Goal: Book appointment/travel/reservation

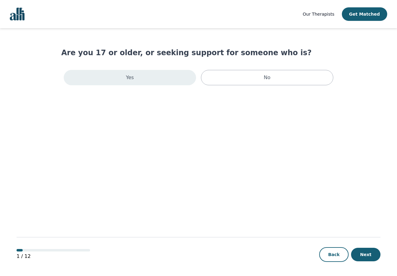
drag, startPoint x: 0, startPoint y: 0, endPoint x: 176, endPoint y: 74, distance: 191.2
click at [176, 74] on div "Yes" at bounding box center [130, 77] width 132 height 15
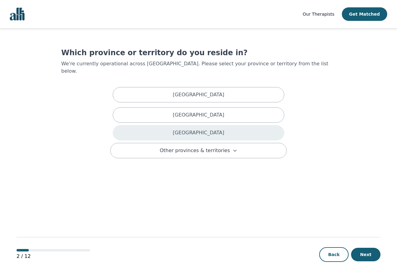
click at [183, 128] on div "[GEOGRAPHIC_DATA]" at bounding box center [199, 132] width 172 height 15
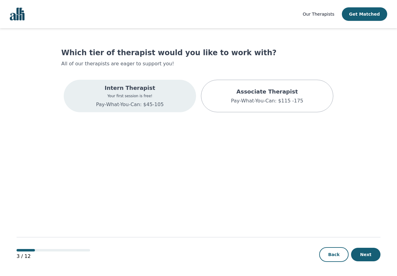
click at [178, 100] on div "Intern Therapist Your first session is free! Pay-What-You-Can: $45-105" at bounding box center [130, 96] width 132 height 32
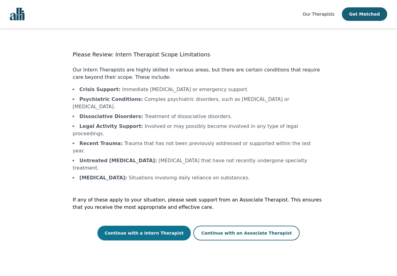
click at [156, 225] on button "Continue with a Intern Therapist" at bounding box center [144, 232] width 94 height 15
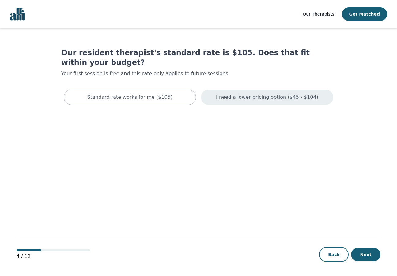
click at [218, 91] on div "I need a lower pricing option ($45 - $104)" at bounding box center [267, 96] width 132 height 15
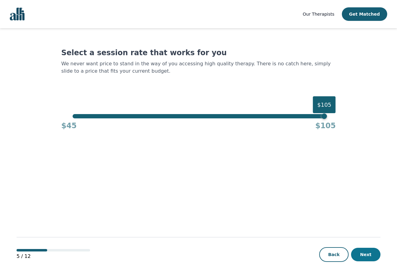
click at [364, 254] on button "Next" at bounding box center [365, 253] width 29 height 13
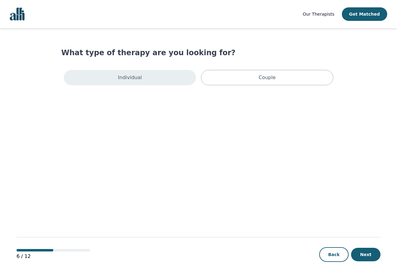
click at [160, 74] on div "Individual" at bounding box center [130, 77] width 132 height 15
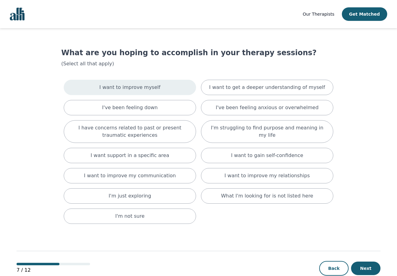
click at [152, 89] on p "I want to improve myself" at bounding box center [129, 87] width 61 height 7
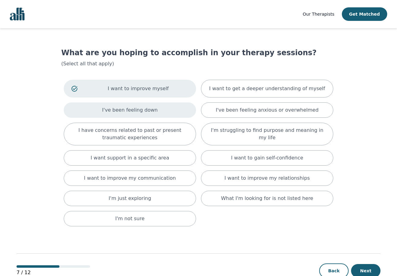
click at [150, 105] on div "I've been feeling down" at bounding box center [130, 109] width 132 height 15
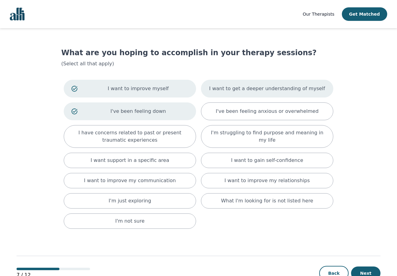
click at [258, 90] on p "I want to get a deeper understanding of myself" at bounding box center [267, 88] width 116 height 7
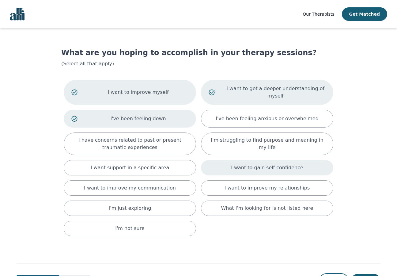
click at [235, 169] on p "I want to gain self-confidence" at bounding box center [267, 167] width 72 height 7
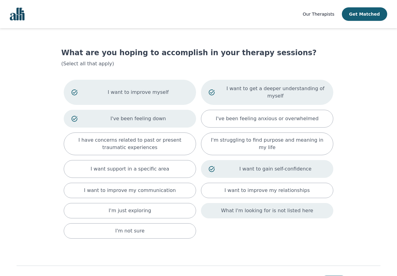
scroll to position [29, 0]
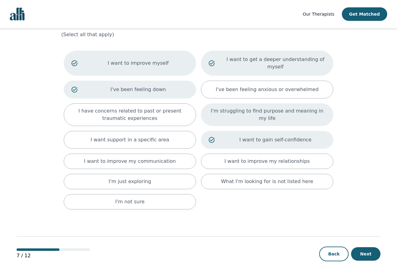
click at [254, 119] on div "I'm struggling to find purpose and meaning in my life" at bounding box center [267, 114] width 132 height 23
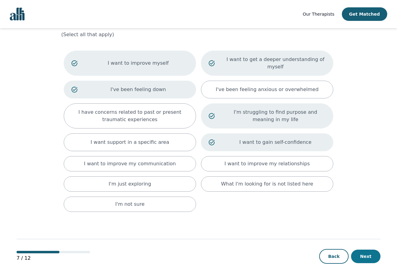
click at [355, 256] on button "Next" at bounding box center [365, 255] width 29 height 13
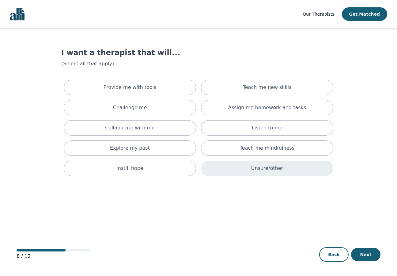
click at [248, 169] on div "Unsure/other" at bounding box center [267, 167] width 132 height 15
click at [360, 255] on button "Next" at bounding box center [365, 253] width 29 height 13
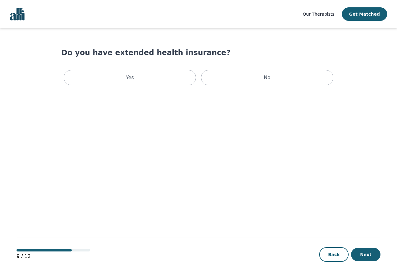
click at [260, 87] on div "Yes No" at bounding box center [198, 77] width 274 height 20
click at [259, 82] on div "No" at bounding box center [267, 77] width 132 height 15
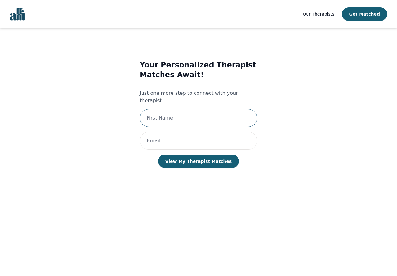
click at [236, 112] on input "text" at bounding box center [199, 118] width 118 height 18
click at [221, 132] on input "email" at bounding box center [199, 141] width 118 height 18
click at [203, 109] on input "text" at bounding box center [199, 118] width 118 height 18
click at [200, 111] on input "text" at bounding box center [199, 118] width 118 height 18
type input "Saachi"
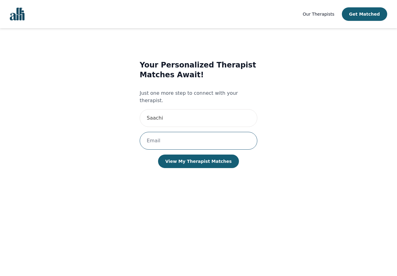
click at [175, 134] on input "email" at bounding box center [199, 141] width 118 height 18
type input "[DOMAIN_NAME][EMAIL_ADDRESS][DOMAIN_NAME]"
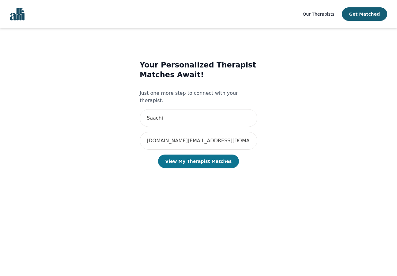
click at [190, 156] on button "View My Therapist Matches" at bounding box center [198, 160] width 81 height 13
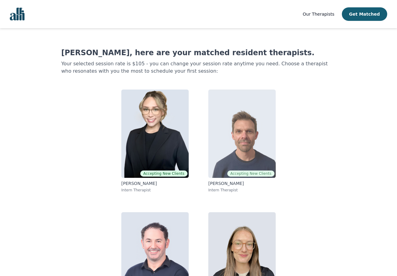
scroll to position [44, 0]
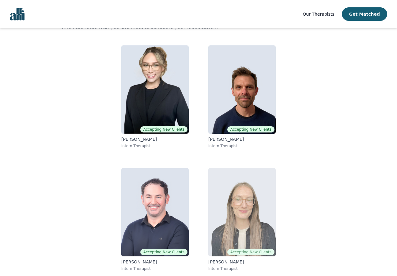
click at [242, 199] on img at bounding box center [241, 212] width 67 height 88
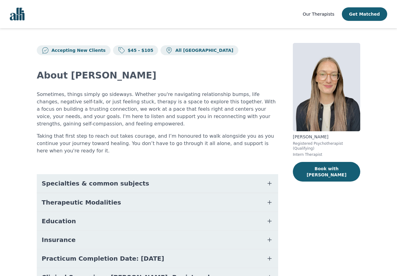
scroll to position [40, 0]
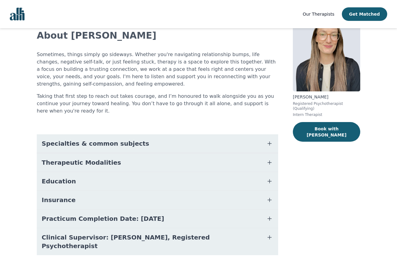
click at [161, 180] on button "Education" at bounding box center [157, 181] width 241 height 18
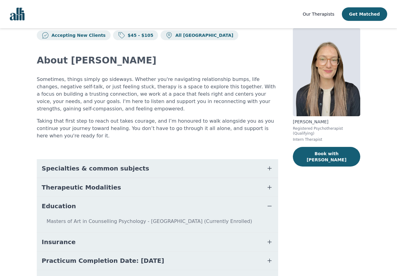
scroll to position [0, 0]
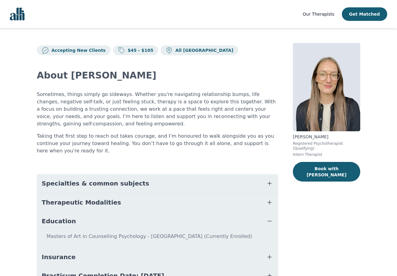
click at [146, 188] on button "Specialties & common subjects" at bounding box center [157, 183] width 241 height 18
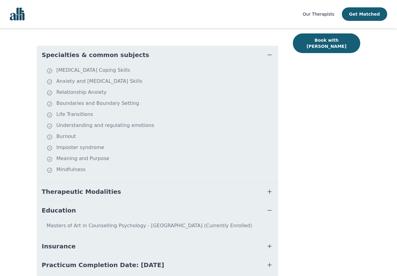
click at [135, 192] on button "Therapeutic Modalities" at bounding box center [157, 191] width 241 height 18
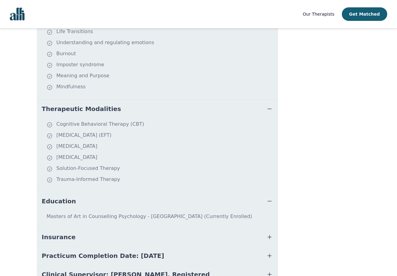
scroll to position [248, 0]
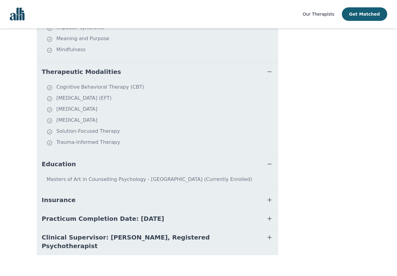
click at [116, 215] on span "Practicum Completion Date: [DATE]" at bounding box center [103, 218] width 123 height 9
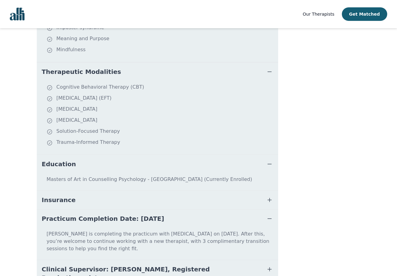
click at [113, 201] on button "Insurance" at bounding box center [157, 199] width 241 height 18
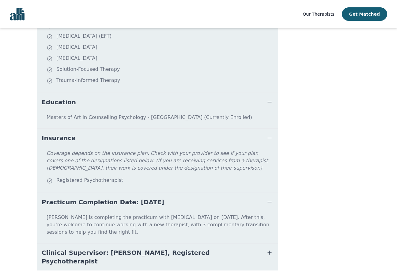
scroll to position [318, 0]
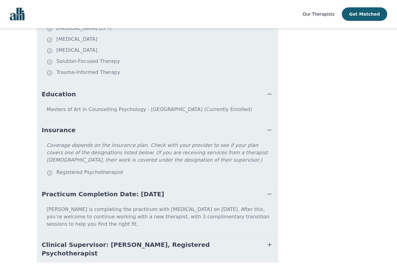
click at [109, 240] on span "Clinical Supervisor: [PERSON_NAME], Registered Psychotherapist" at bounding box center [150, 248] width 217 height 17
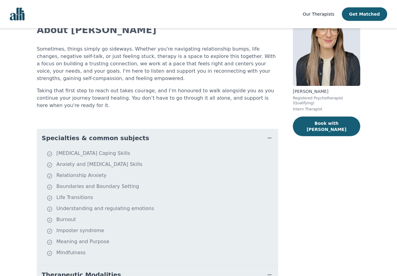
scroll to position [0, 0]
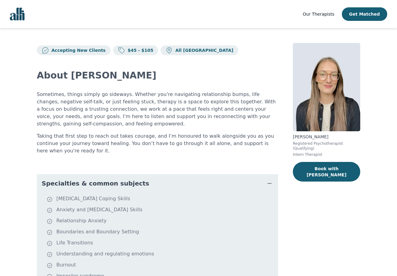
scroll to position [32, 0]
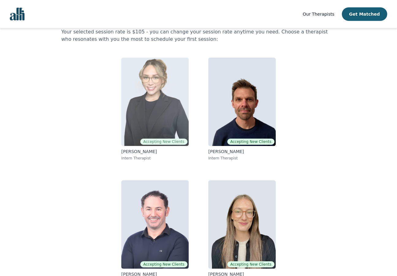
click at [163, 88] on img at bounding box center [154, 102] width 67 height 88
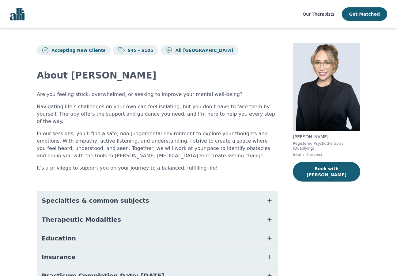
click at [119, 232] on button "Education" at bounding box center [157, 238] width 241 height 18
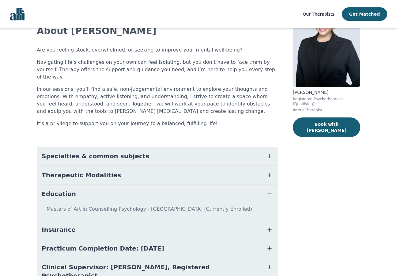
scroll to position [48, 0]
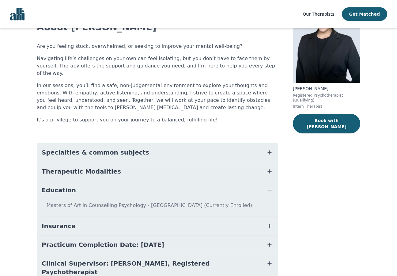
click at [98, 259] on span "Clinical Supervisor: [PERSON_NAME], Registered Psychotherapist" at bounding box center [150, 267] width 217 height 17
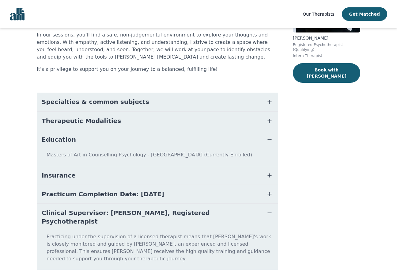
click at [120, 190] on span "Practicum Completion Date: [DATE]" at bounding box center [103, 194] width 123 height 9
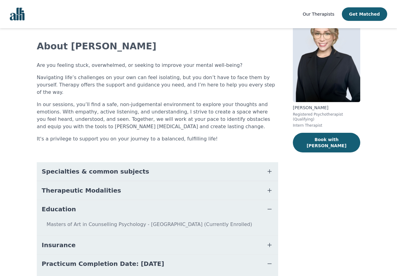
scroll to position [41, 0]
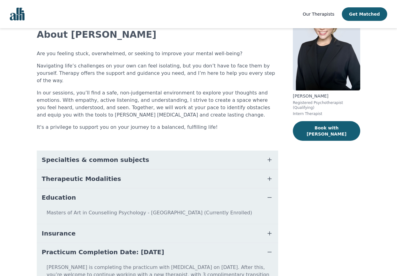
click at [91, 224] on button "Insurance" at bounding box center [157, 233] width 241 height 18
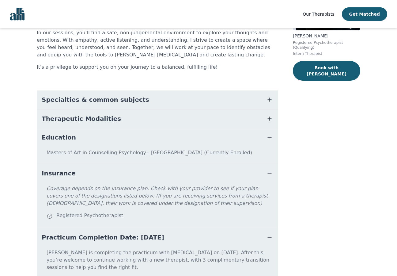
scroll to position [101, 0]
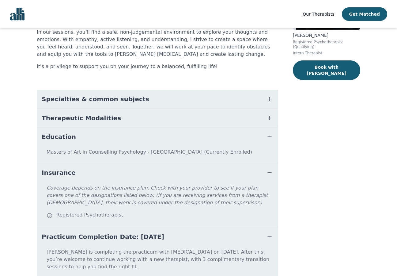
click at [119, 95] on span "Specialties & common subjects" at bounding box center [95, 99] width 107 height 9
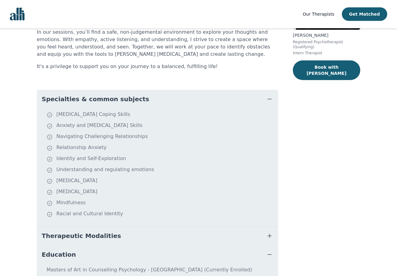
click at [85, 231] on span "Therapeutic Modalities" at bounding box center [81, 235] width 79 height 9
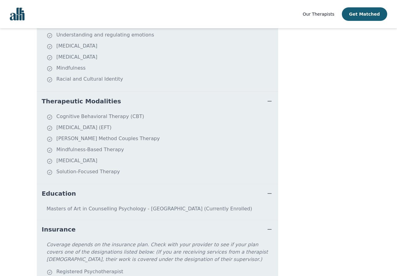
scroll to position [0, 0]
